Goal: Navigation & Orientation: Find specific page/section

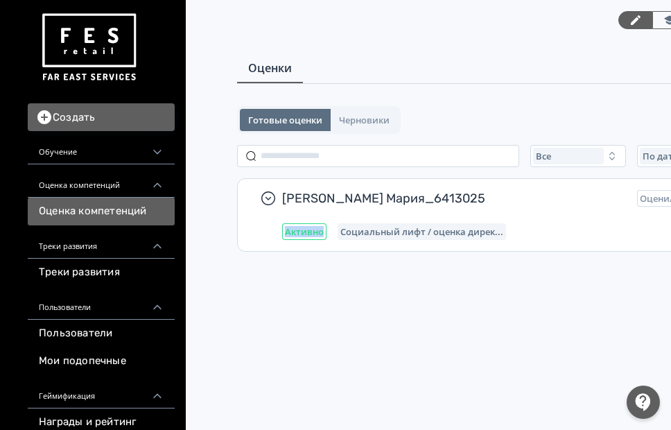
scroll to position [6, 0]
drag, startPoint x: 322, startPoint y: 430, endPoint x: 384, endPoint y: 430, distance: 62.4
click at [384, 429] on html "React App Создать Обучение Обучение Запланировано Проверка заданий Оценка компе…" at bounding box center [335, 215] width 671 height 430
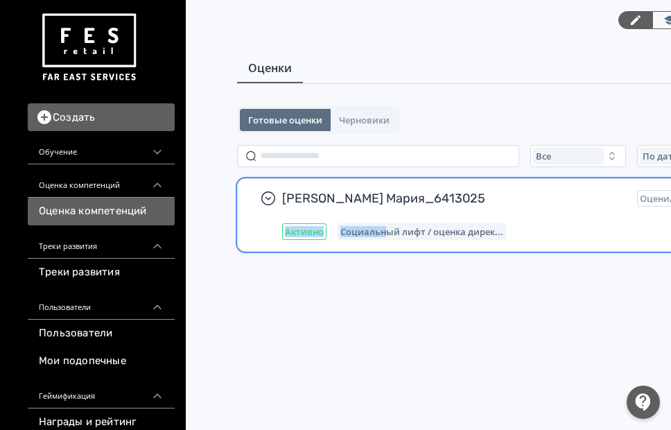
scroll to position [0, 0]
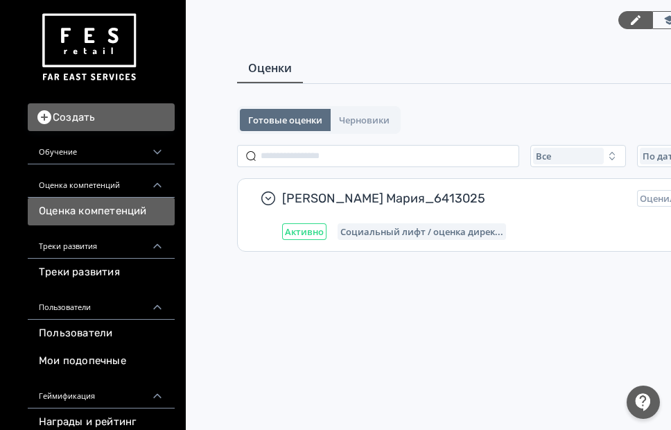
click at [121, 157] on div "Обучение" at bounding box center [101, 147] width 147 height 33
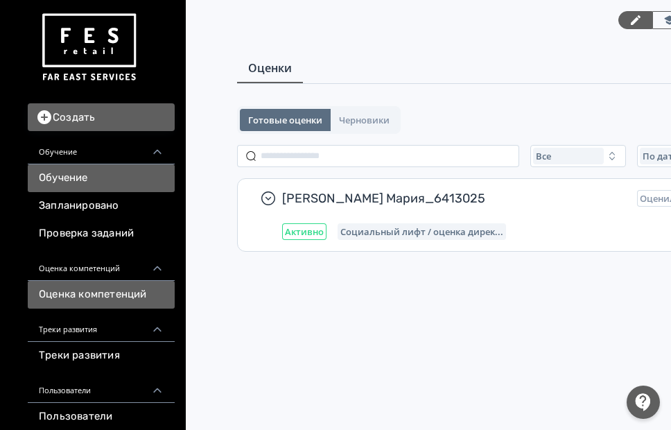
click at [69, 183] on link "Обучение" at bounding box center [101, 178] width 147 height 28
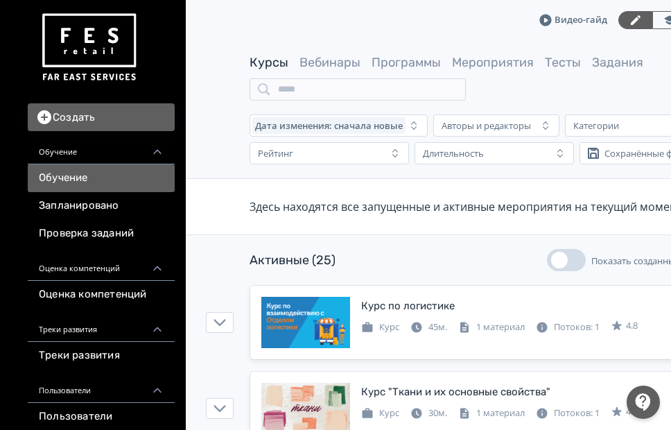
scroll to position [139, 0]
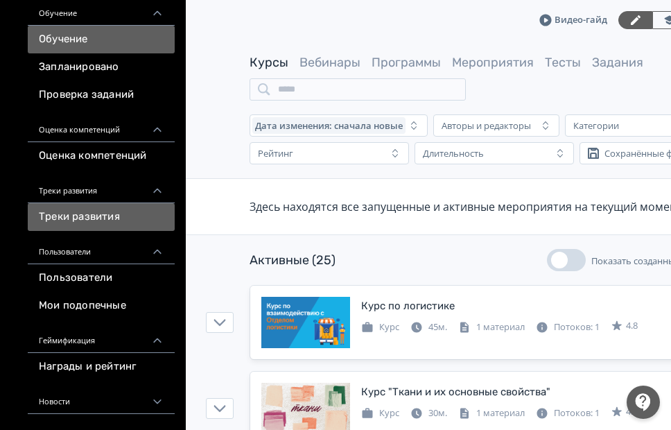
click at [85, 216] on link "Треки развития" at bounding box center [101, 217] width 147 height 28
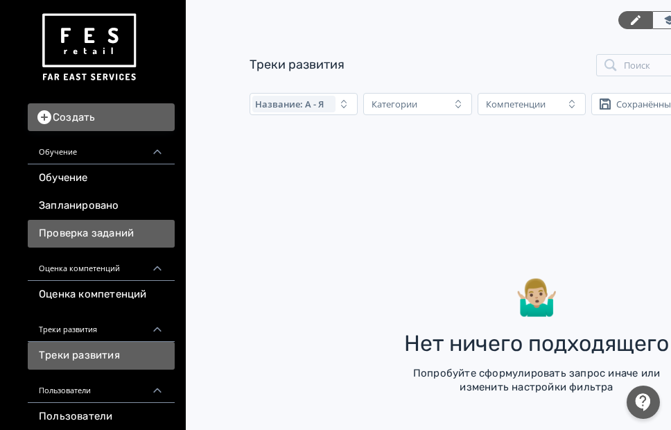
click at [80, 236] on link "Проверка заданий" at bounding box center [101, 234] width 147 height 28
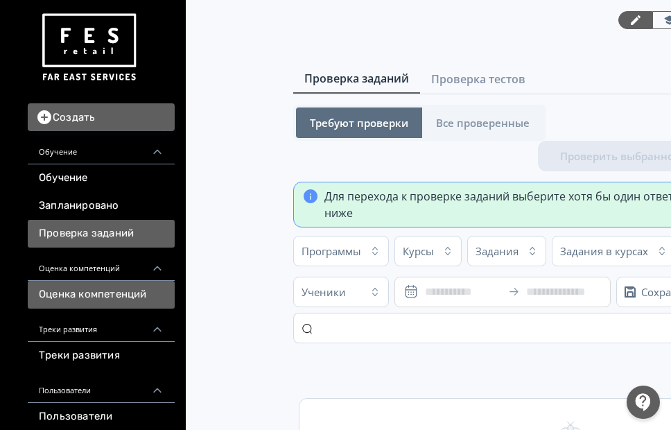
click at [105, 295] on link "Оценка компетенций" at bounding box center [101, 295] width 147 height 28
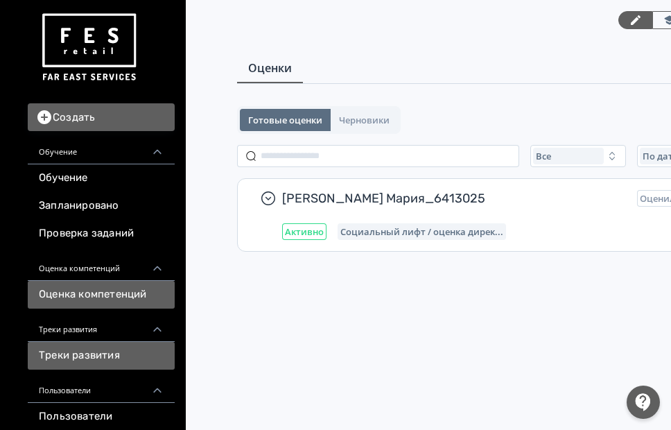
click at [110, 355] on link "Треки развития" at bounding box center [101, 356] width 147 height 28
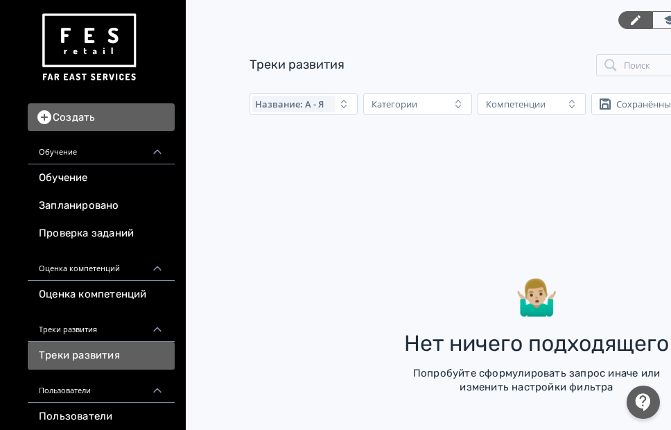
click at [155, 387] on icon at bounding box center [157, 390] width 12 height 12
